Goal: Transaction & Acquisition: Book appointment/travel/reservation

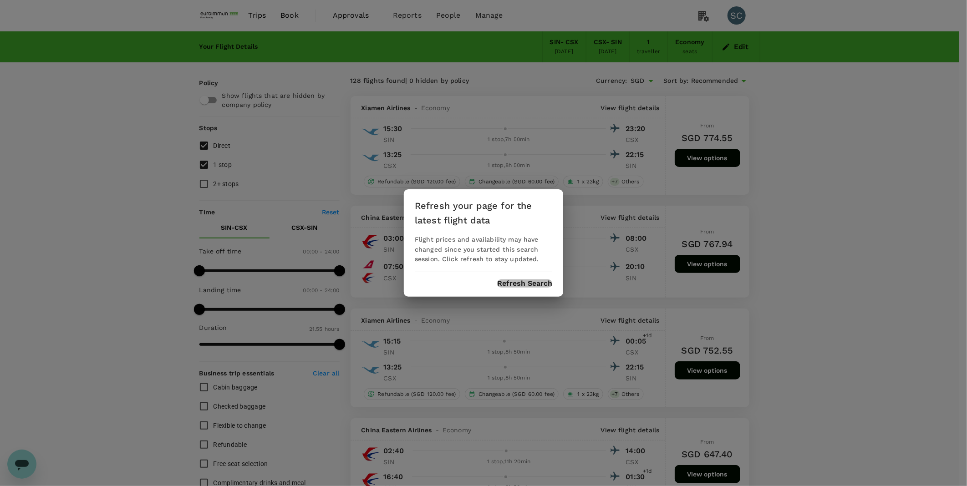
click at [534, 281] on button "Refresh Search" at bounding box center [524, 284] width 55 height 8
click at [524, 285] on button "Refresh Search" at bounding box center [524, 284] width 55 height 8
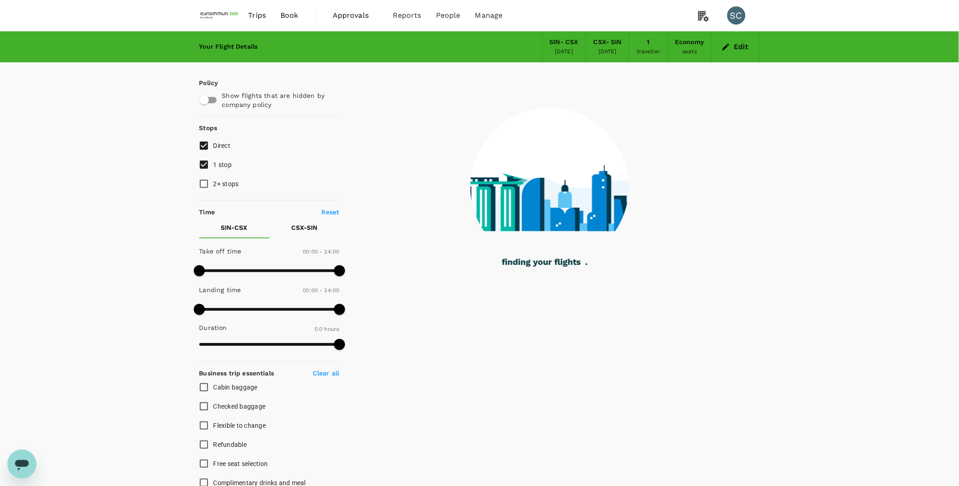
type input "1055"
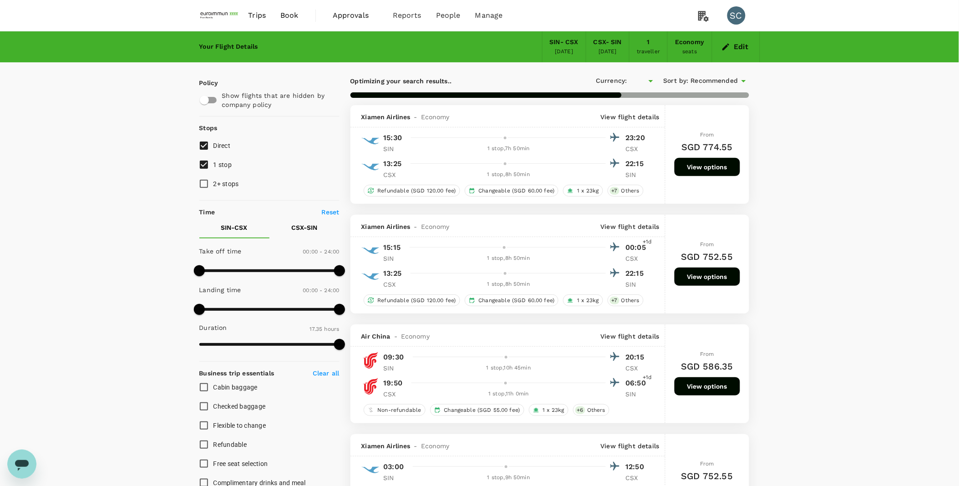
type input "SGD"
type input "1315"
